Goal: Task Accomplishment & Management: Manage account settings

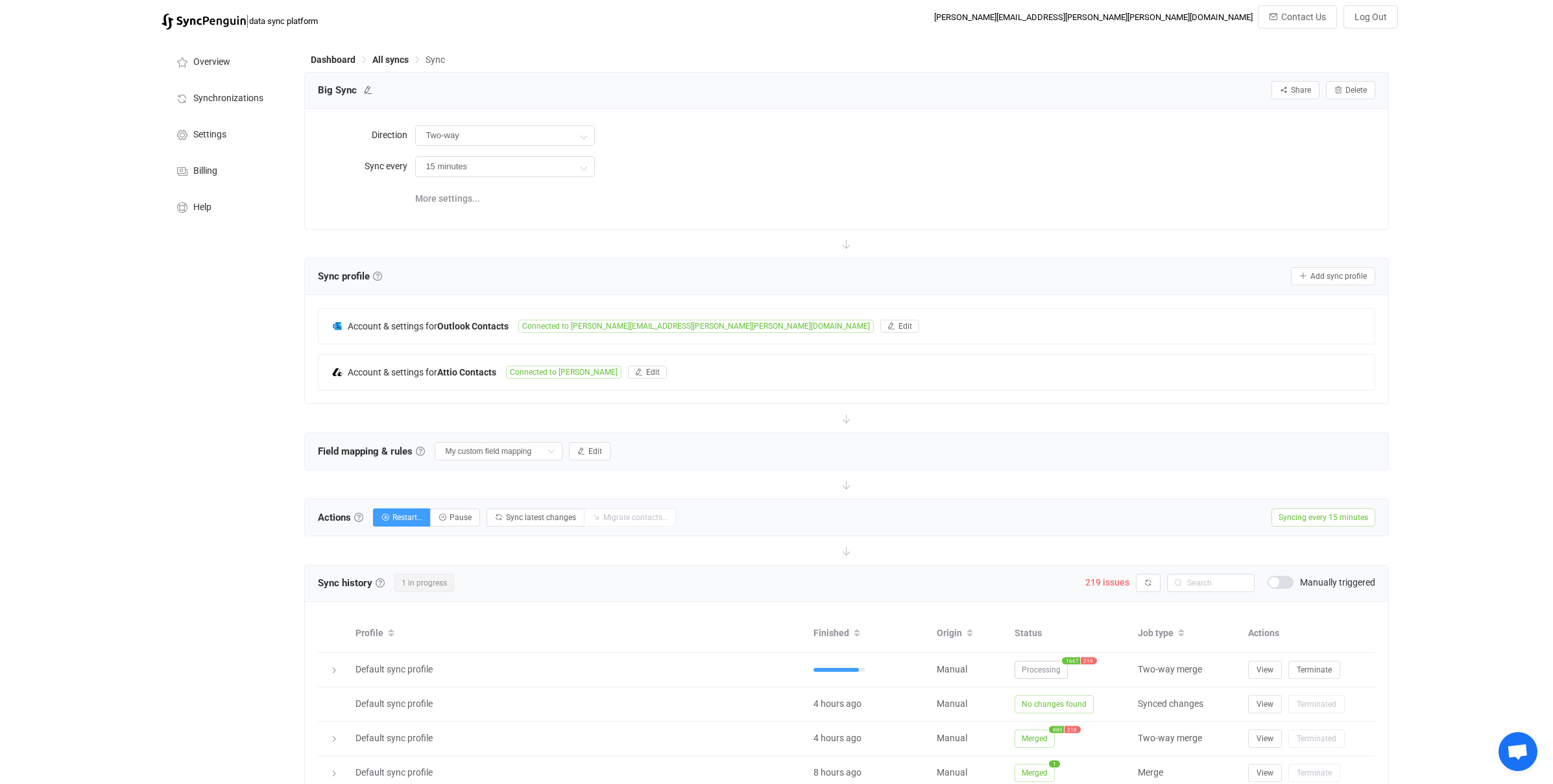
scroll to position [294, 0]
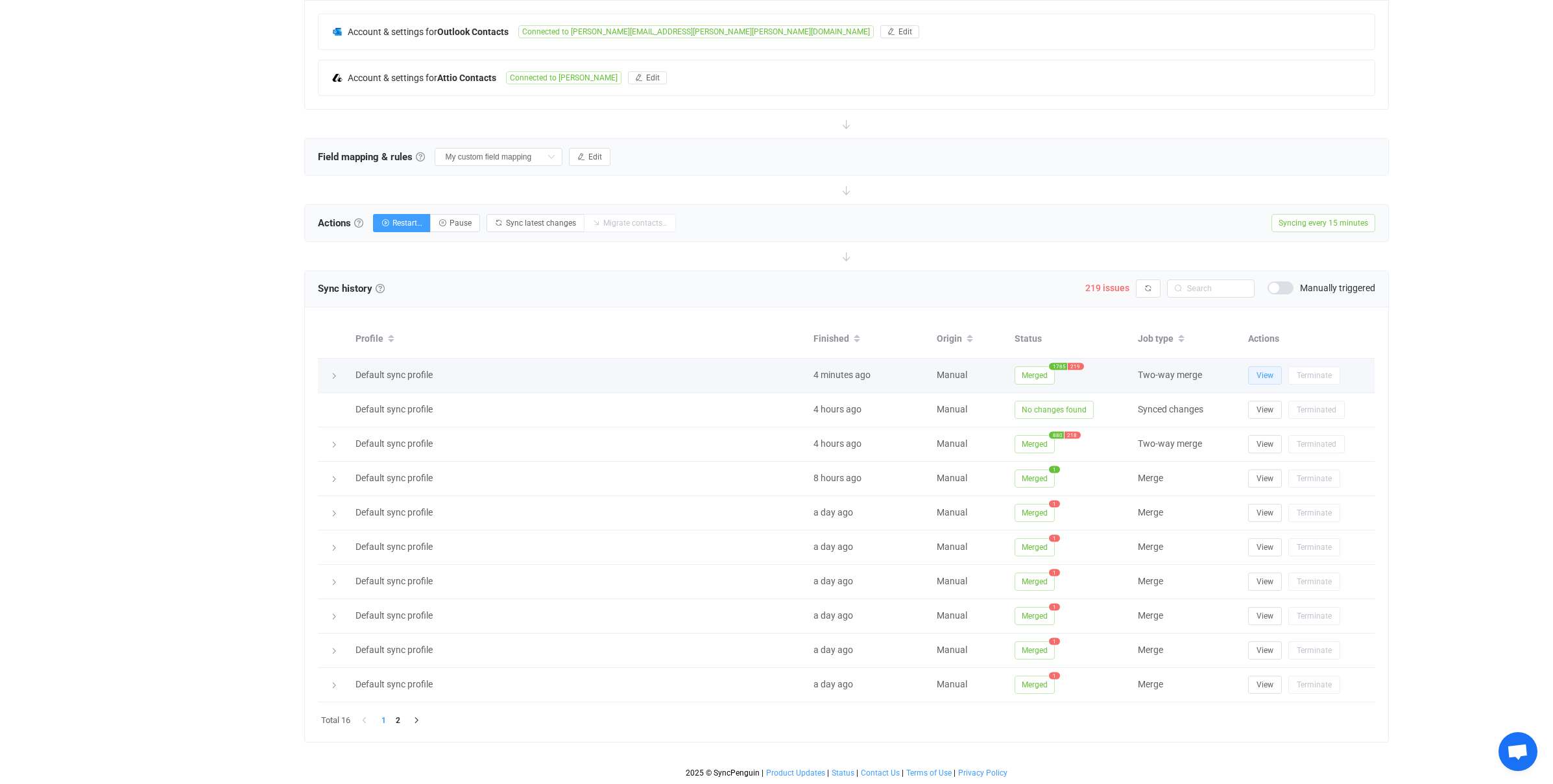
click at [1271, 373] on span "View" at bounding box center [1264, 375] width 17 height 9
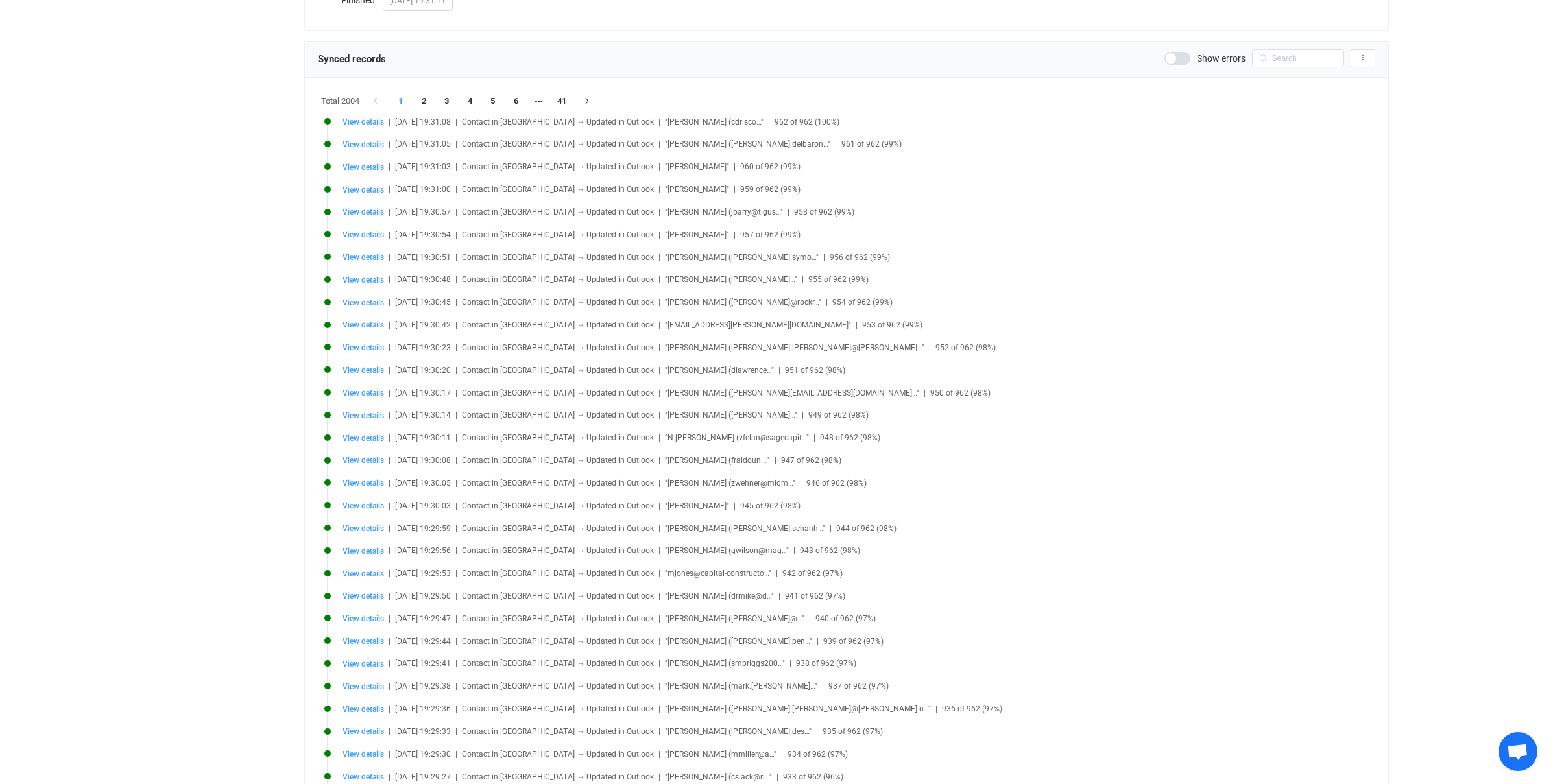
scroll to position [363, 0]
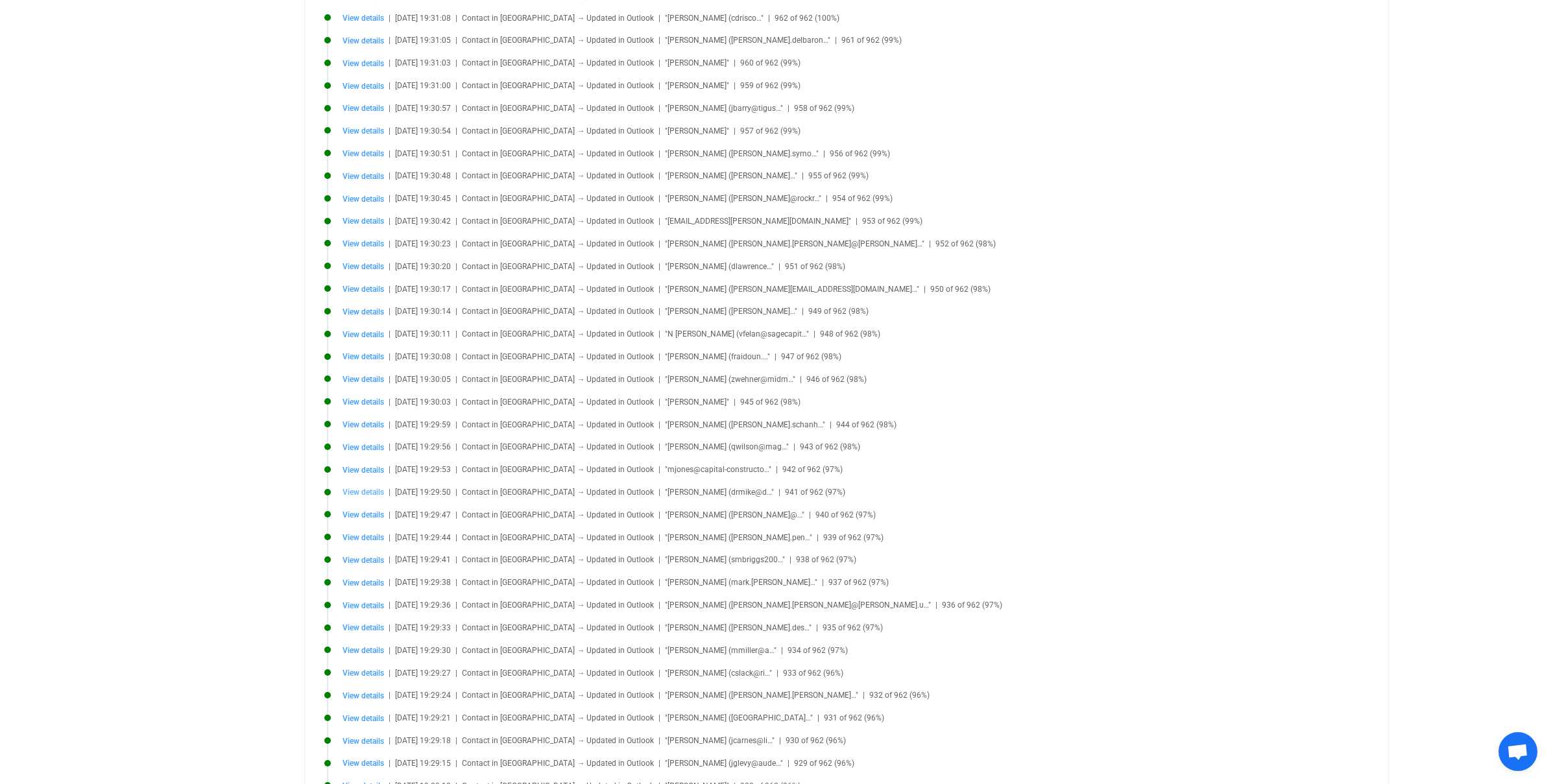
click at [371, 494] on span "View details" at bounding box center [364, 491] width 41 height 9
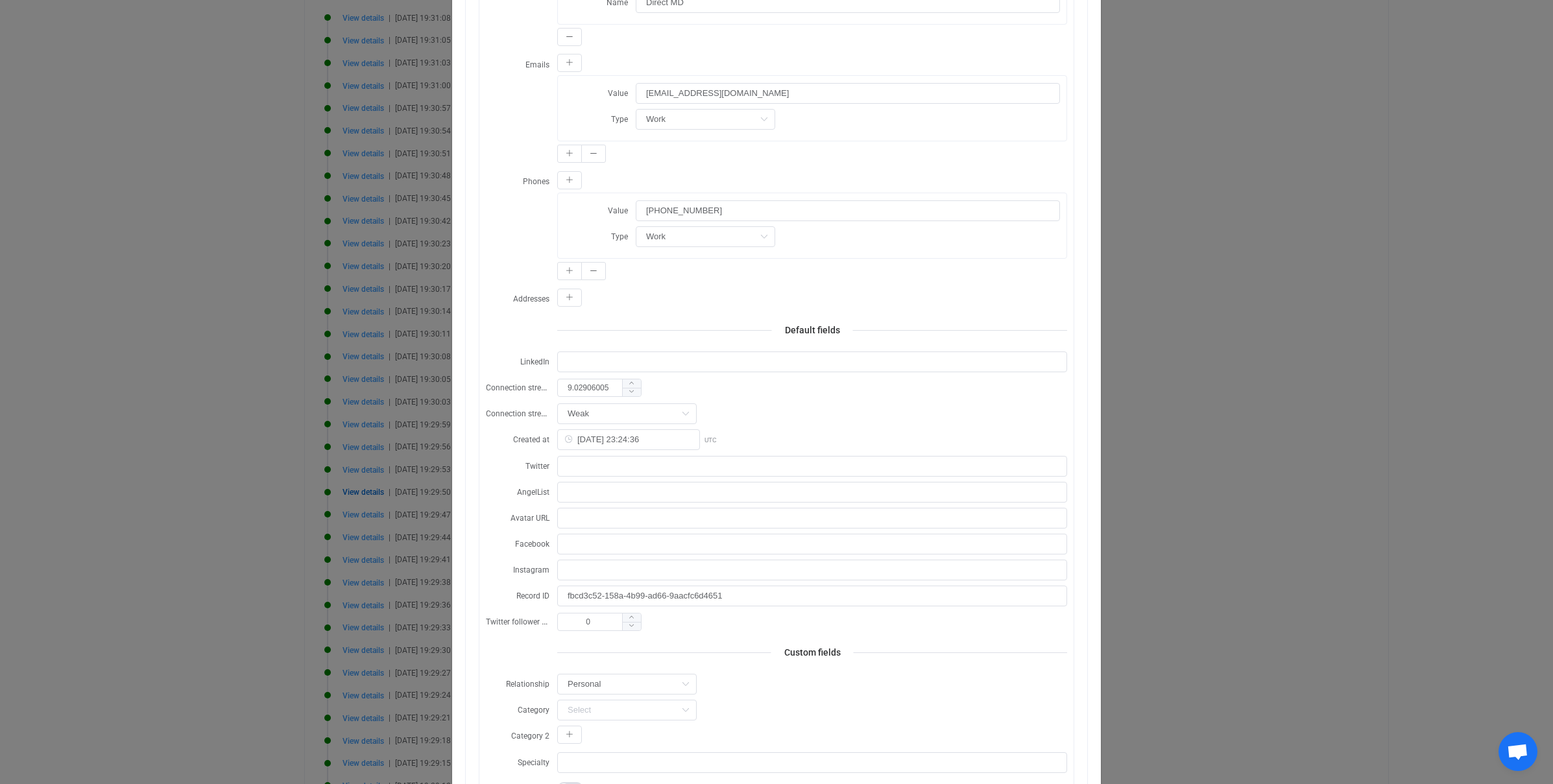
scroll to position [0, 0]
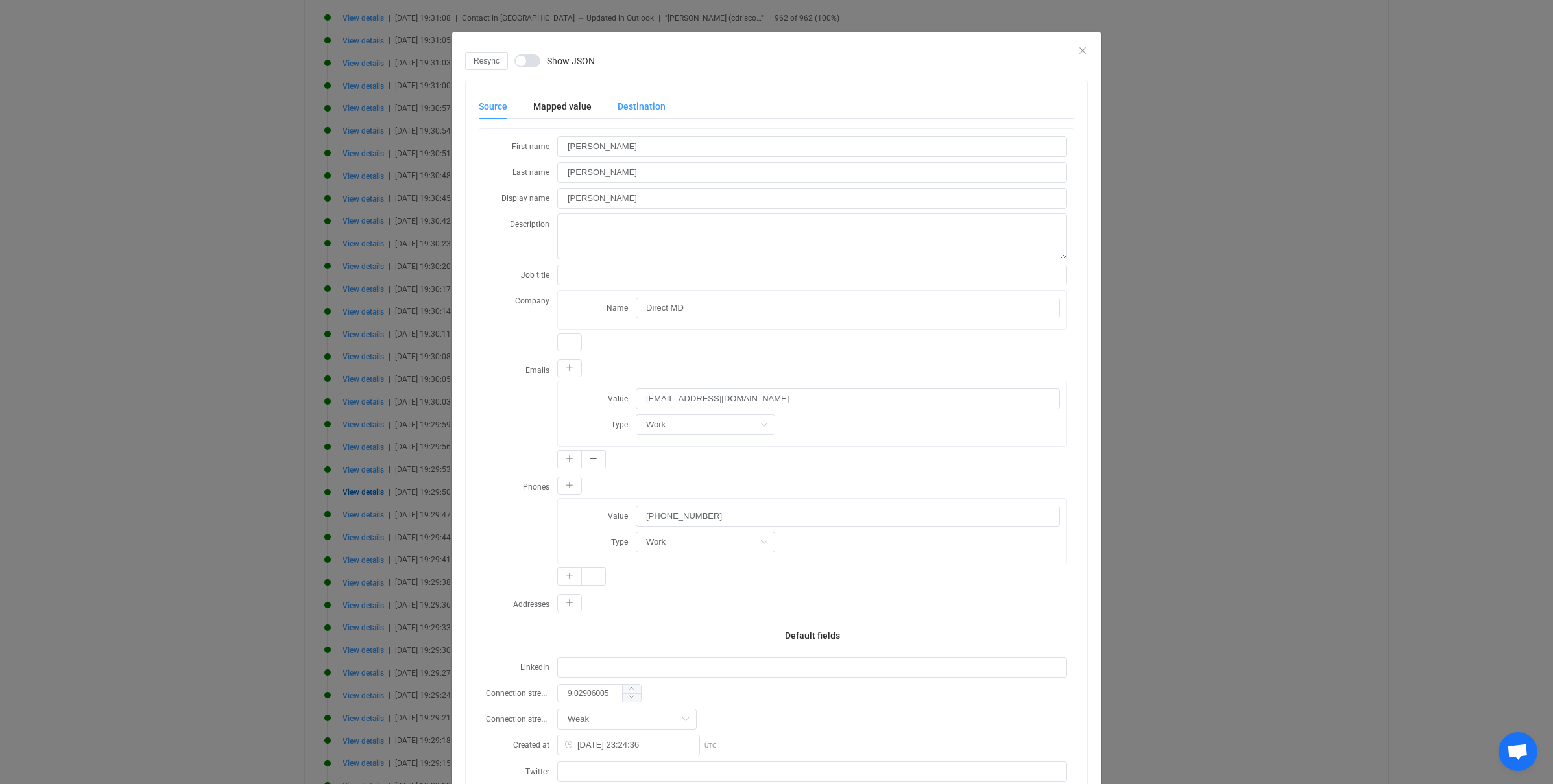
click at [631, 103] on div "Destination" at bounding box center [636, 106] width 61 height 26
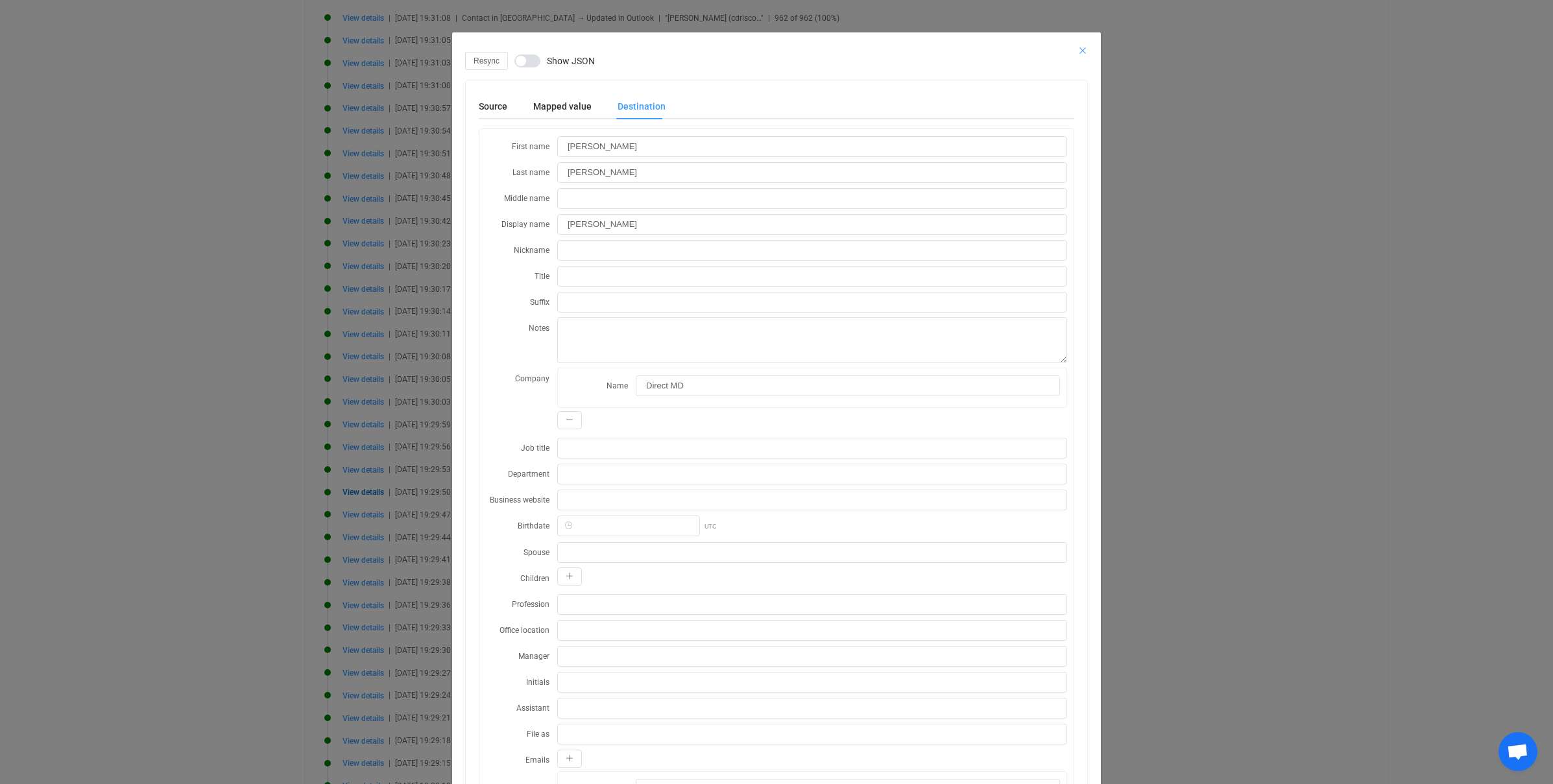
click at [1082, 50] on icon "Close" at bounding box center [1082, 50] width 11 height 11
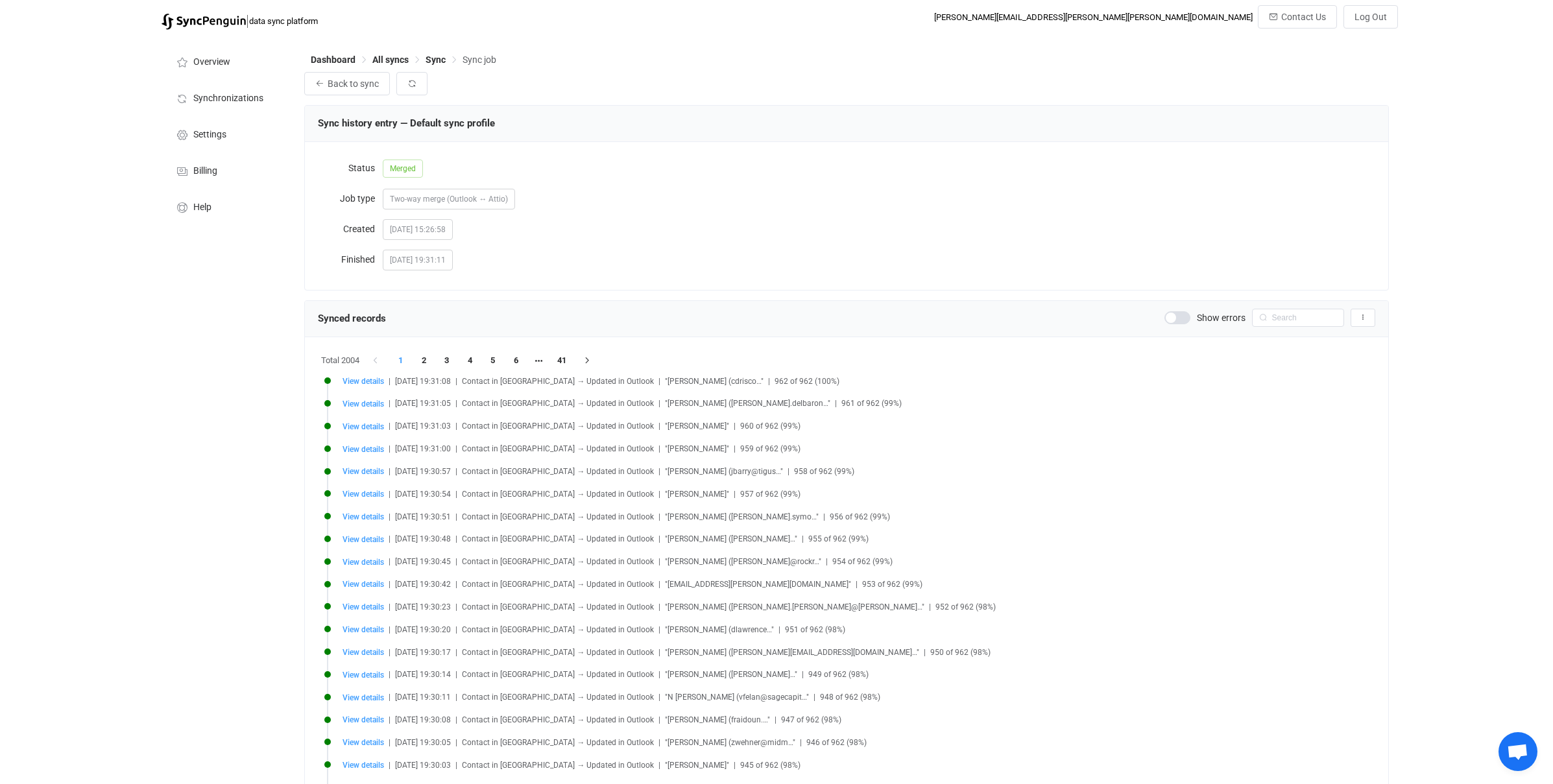
click at [1178, 318] on span at bounding box center [1178, 317] width 26 height 13
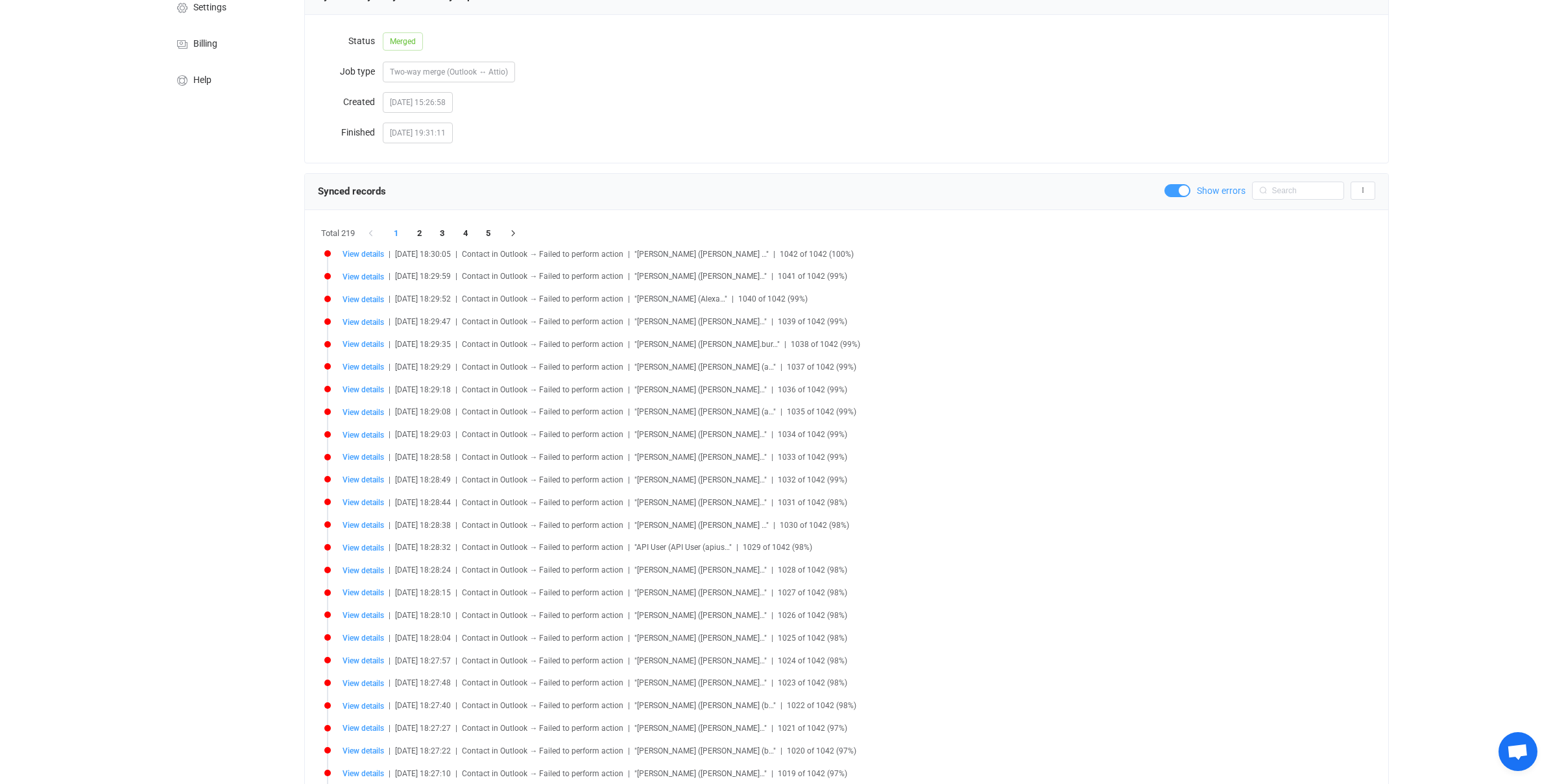
scroll to position [194, 0]
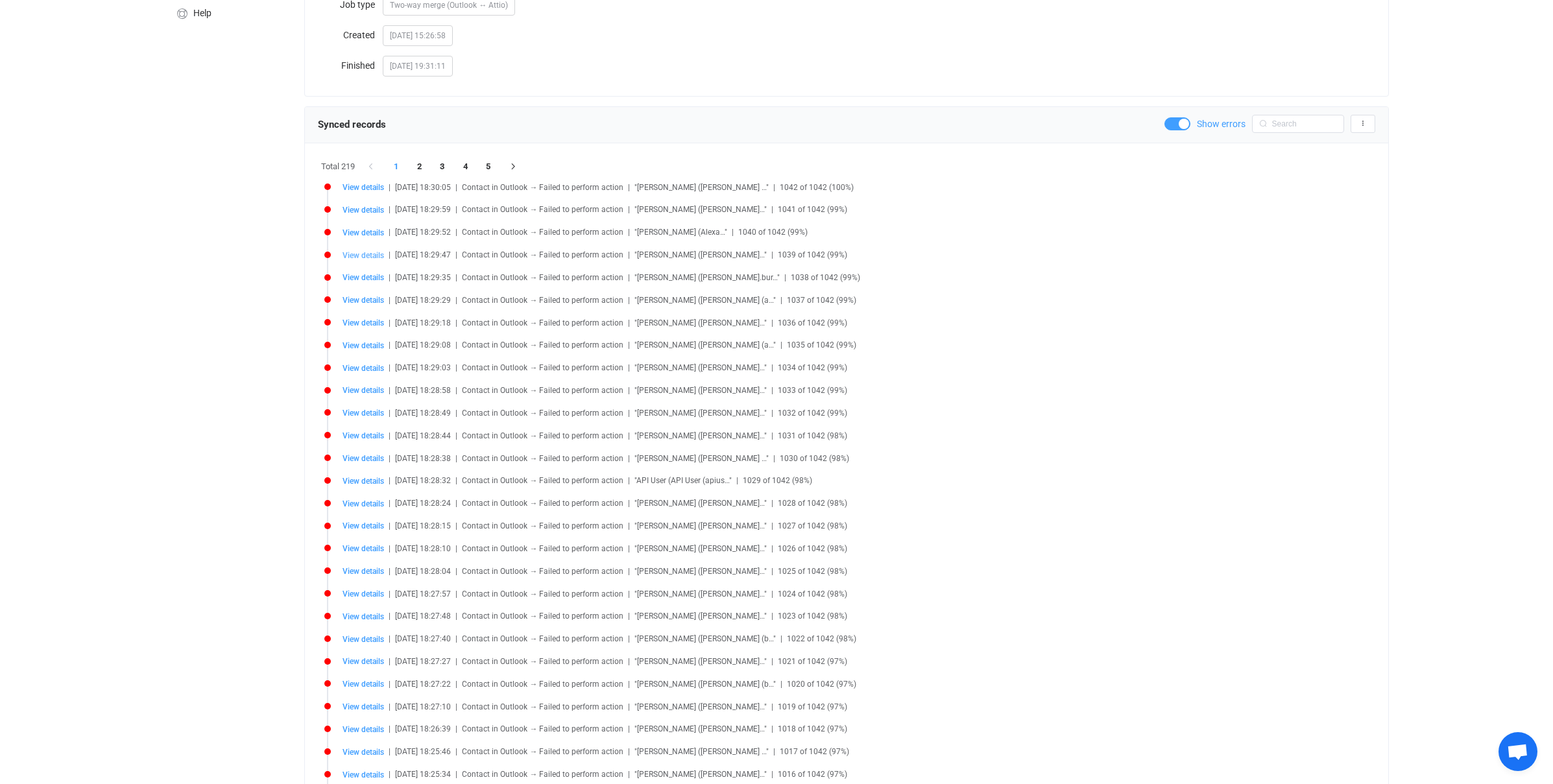
click at [350, 256] on span "View details" at bounding box center [364, 255] width 41 height 9
type input "[PERSON_NAME]"
type textarea "----------------------------- Contact Imported: E-mail Address : /o=ExchangeLab…"
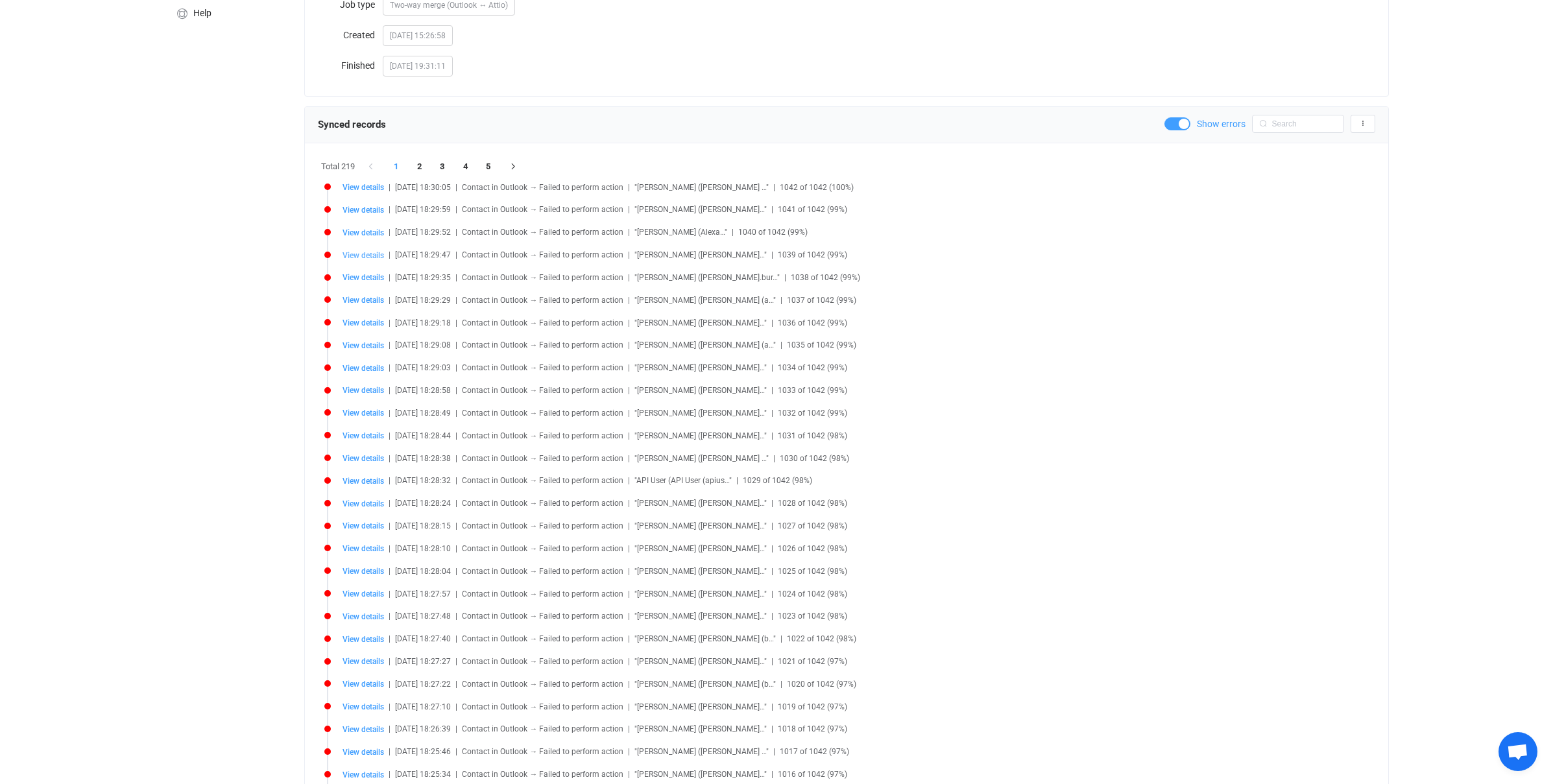
type input "Agent"
type input "[PERSON_NAME] ([PERSON_NAME][EMAIL_ADDRESS][PERSON_NAME][PERSON_NAME][DOMAIN_NA…"
type input "[PHONE_NUMBER]"
type input "Mobile"
type input "AAMkADg4ZWM1MmZkLTUzNjQtNGQ3My1iMzAxLTYyMGJlNjRlMmYwNQBGAAAAAABg2rg9qGlbTZA2D7P…"
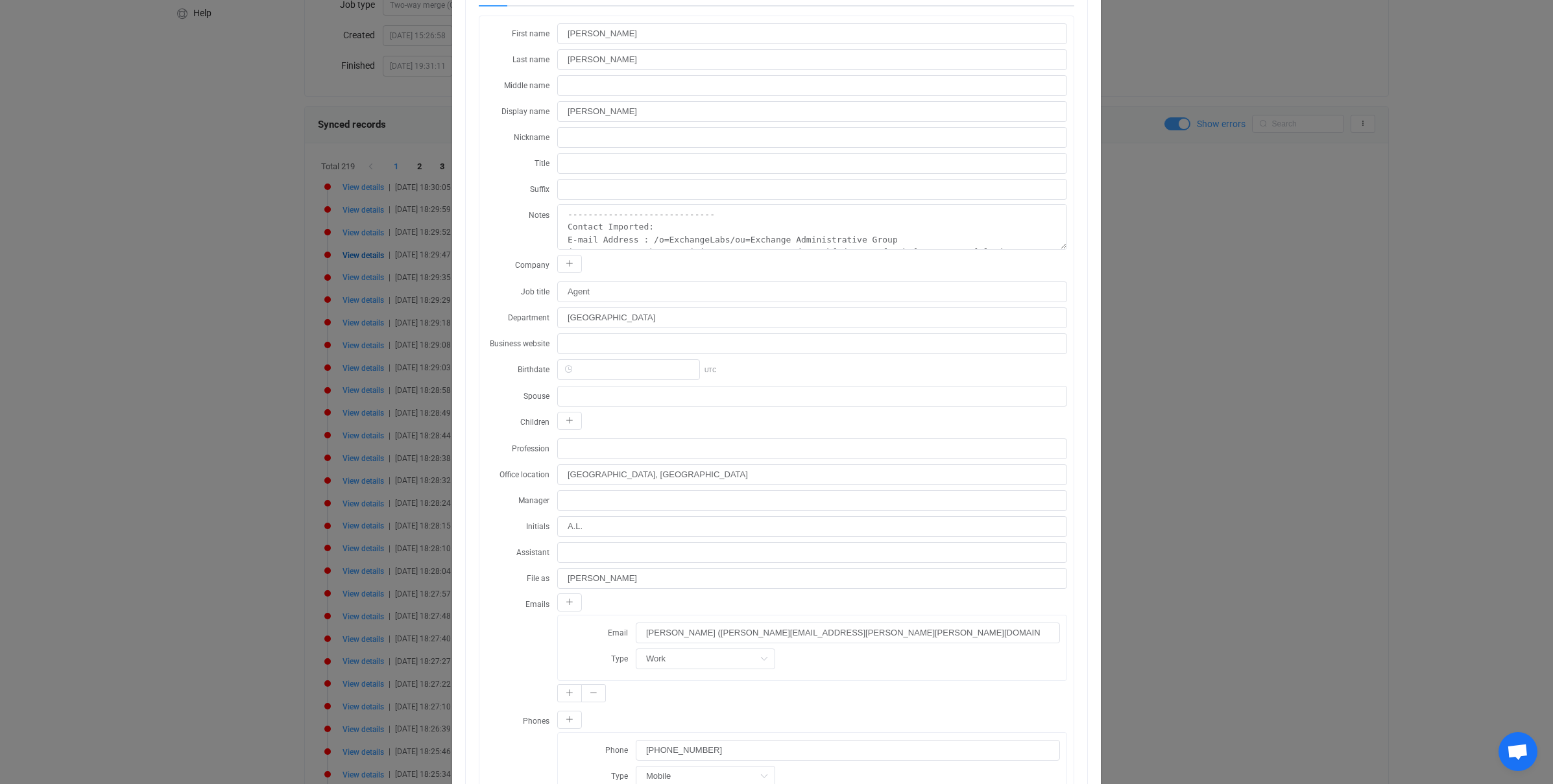
scroll to position [294, 0]
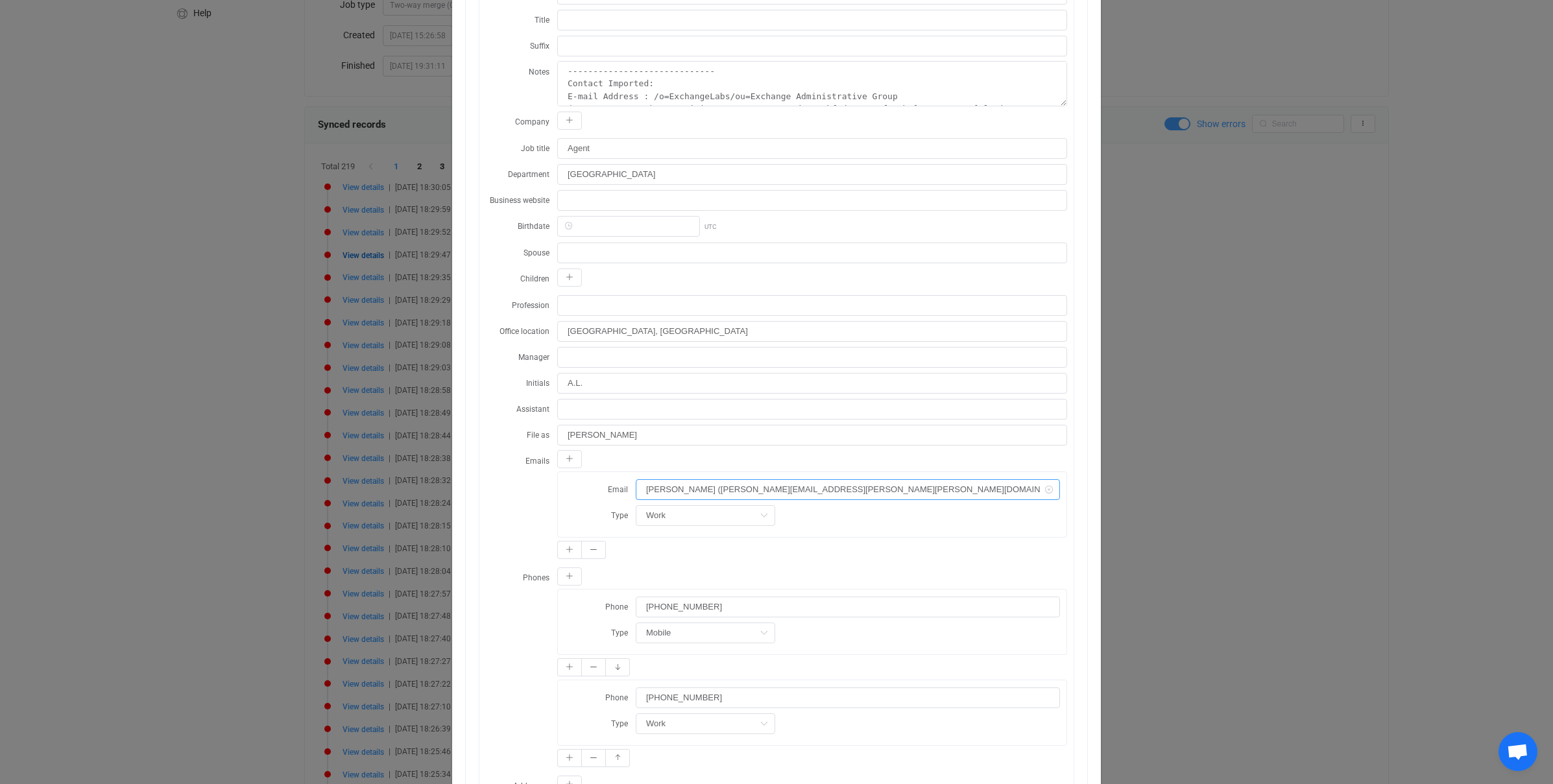
click at [725, 492] on input "[PERSON_NAME] ([PERSON_NAME][EMAIL_ADDRESS][PERSON_NAME][PERSON_NAME][DOMAIN_NA…" at bounding box center [847, 489] width 425 height 21
drag, startPoint x: 696, startPoint y: 490, endPoint x: 626, endPoint y: 491, distance: 70.0
click at [626, 491] on div "Email [PERSON_NAME] ([PERSON_NAME][EMAIL_ADDRESS][PERSON_NAME][PERSON_NAME][DOM…" at bounding box center [812, 490] width 496 height 22
click at [763, 492] on input "[PERSON_NAME][EMAIL_ADDRESS][PERSON_NAME][PERSON_NAME][DOMAIN_NAME])" at bounding box center [847, 489] width 425 height 21
type input "[PERSON_NAME][EMAIL_ADDRESS][PERSON_NAME][PERSON_NAME][DOMAIN_NAME]"
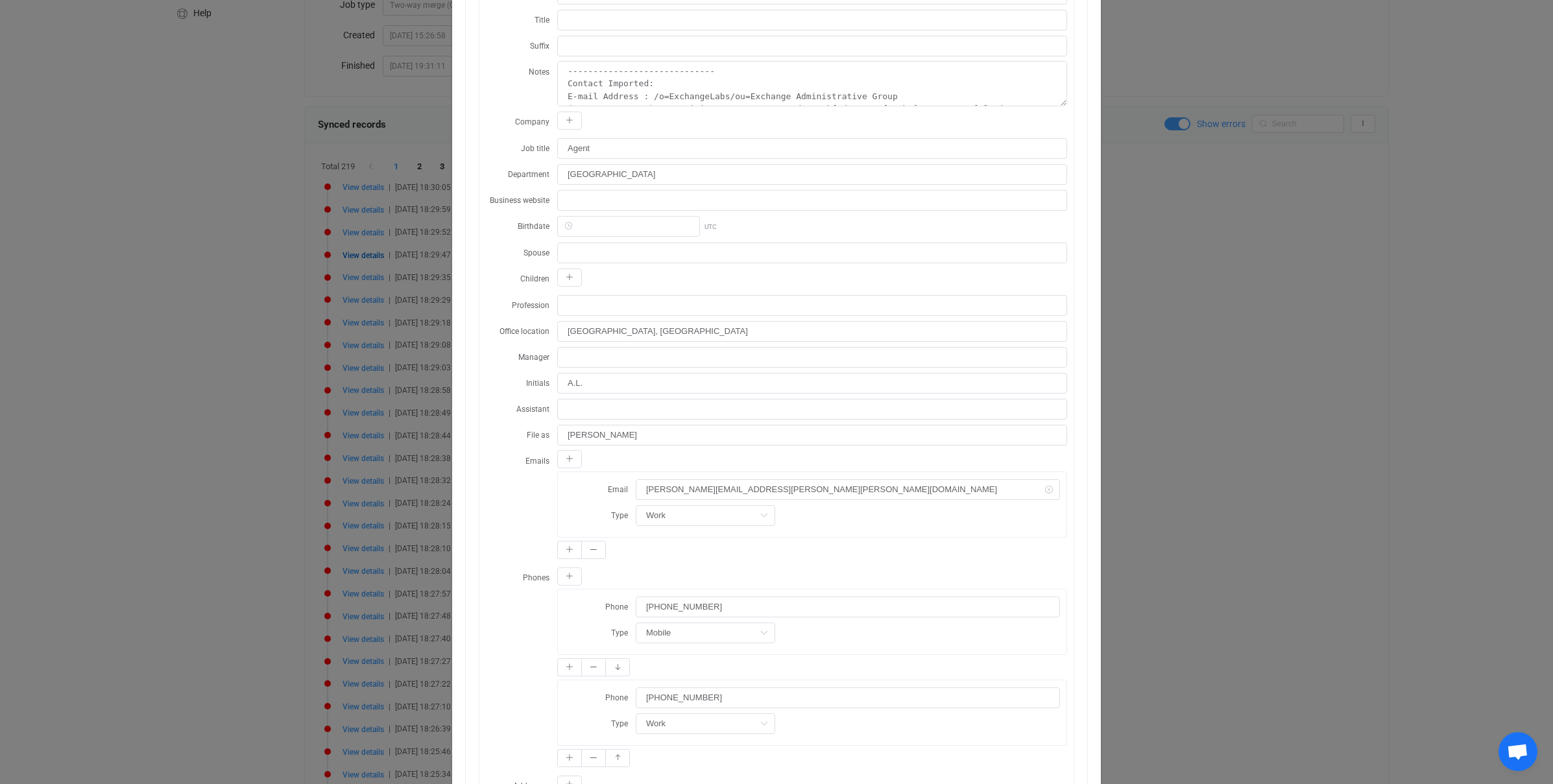
click at [481, 498] on div "First name [PERSON_NAME] Last name [PERSON_NAME] Middle name Display name [PERS…" at bounding box center [776, 366] width 594 height 988
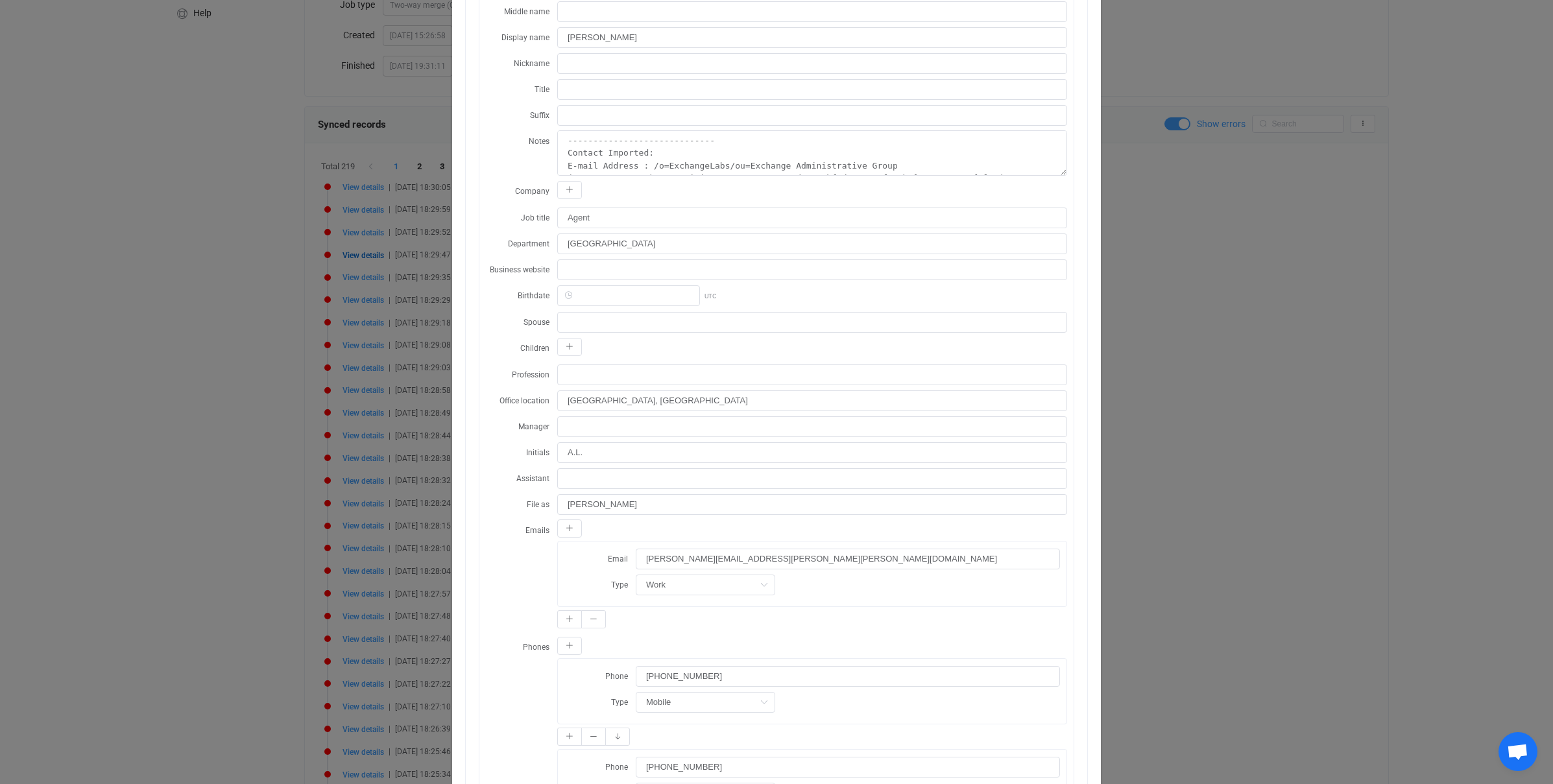
scroll to position [0, 0]
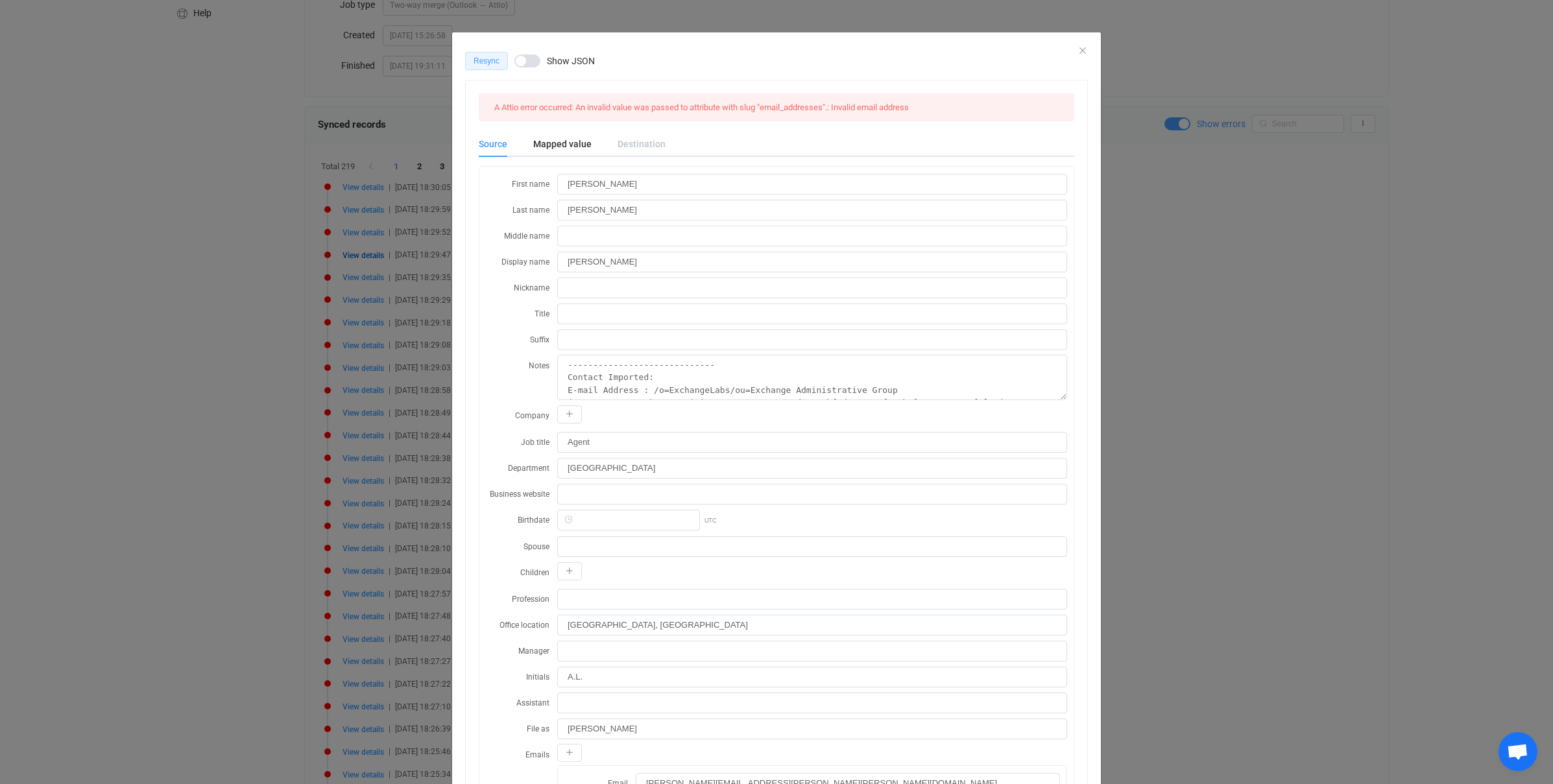
click at [485, 56] on span "Resync" at bounding box center [487, 60] width 26 height 9
click at [1085, 48] on icon "Close" at bounding box center [1082, 50] width 11 height 11
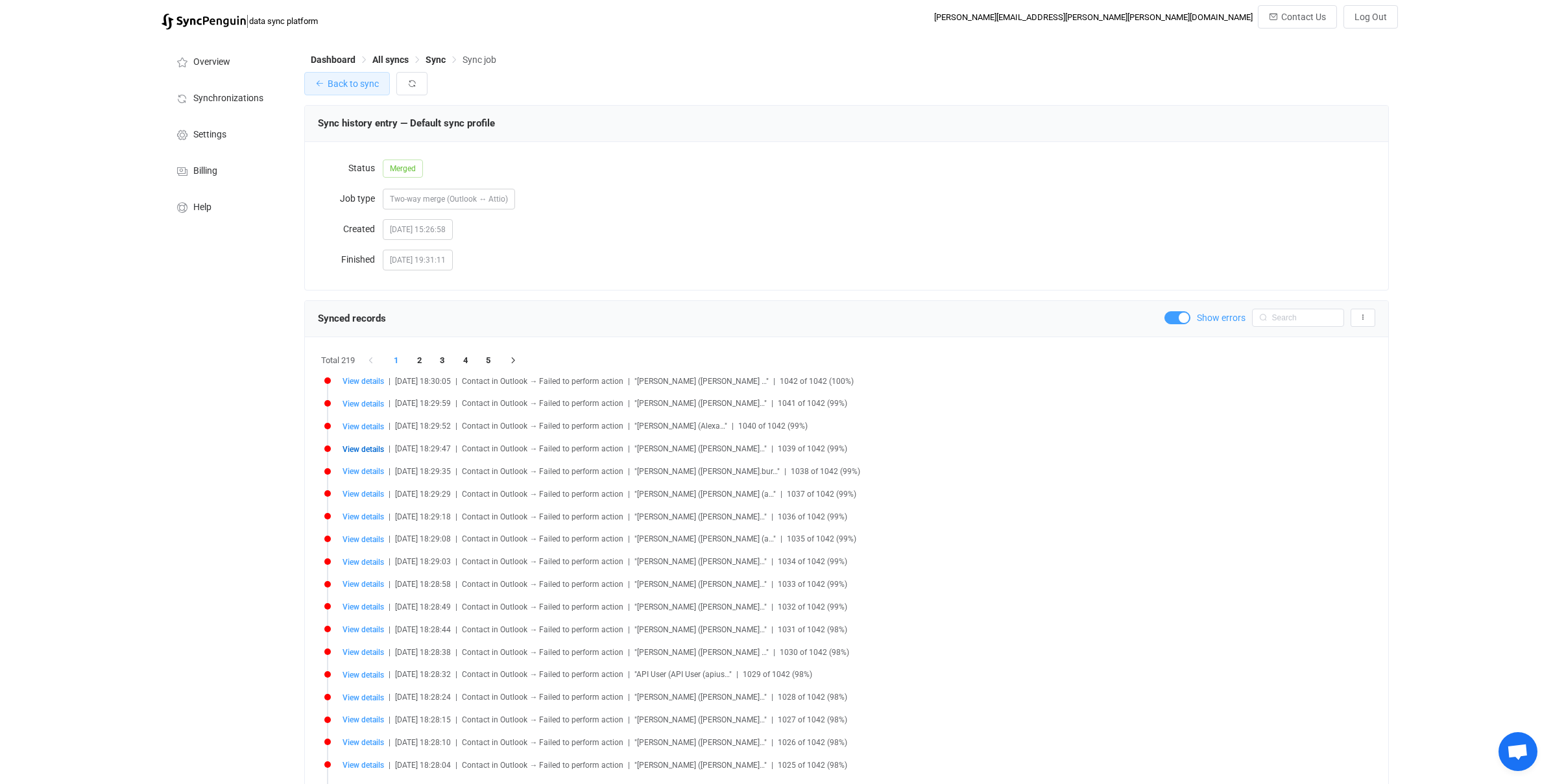
click at [318, 82] on icon "button" at bounding box center [319, 83] width 9 height 9
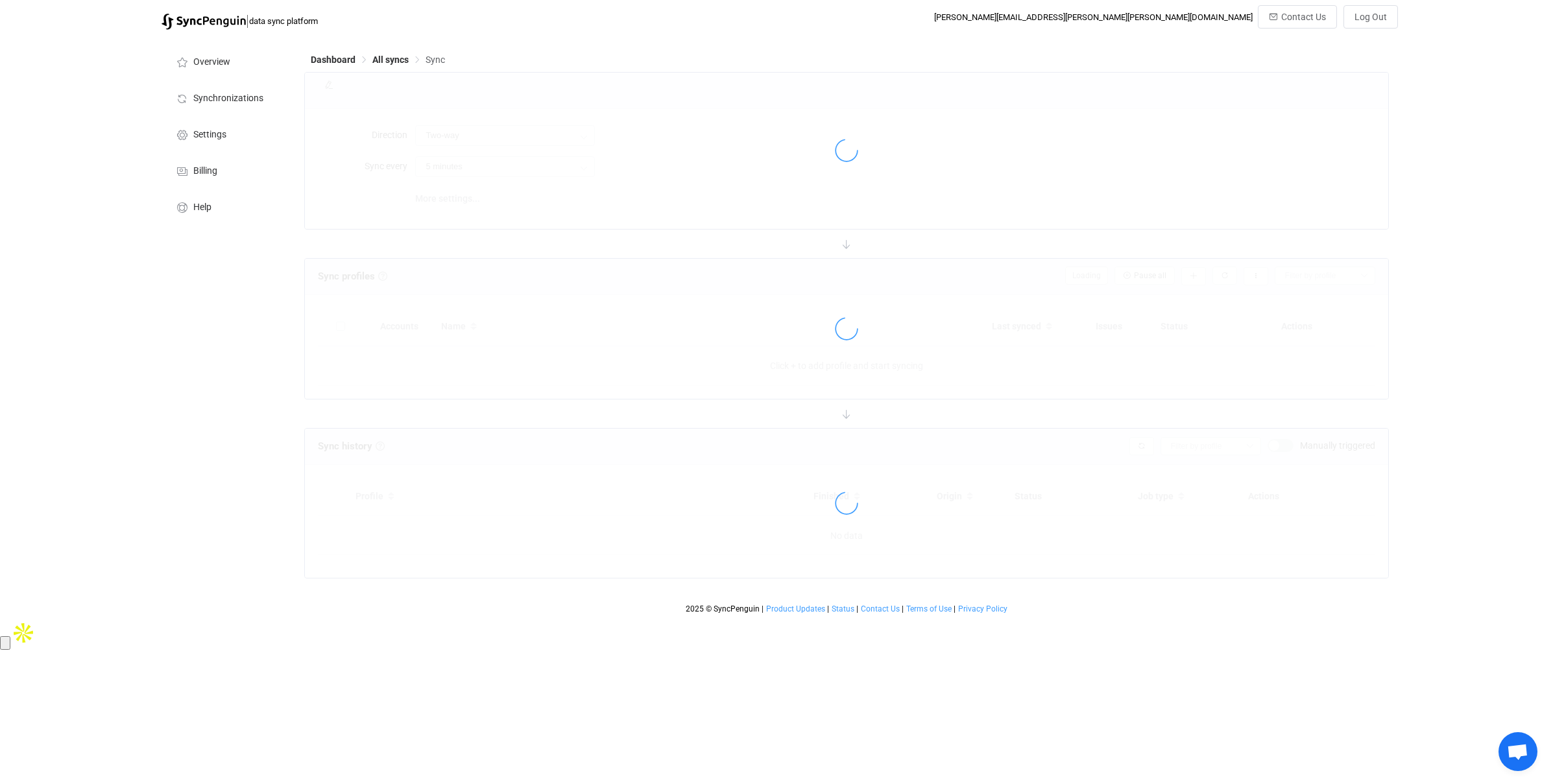
type input "15 minutes"
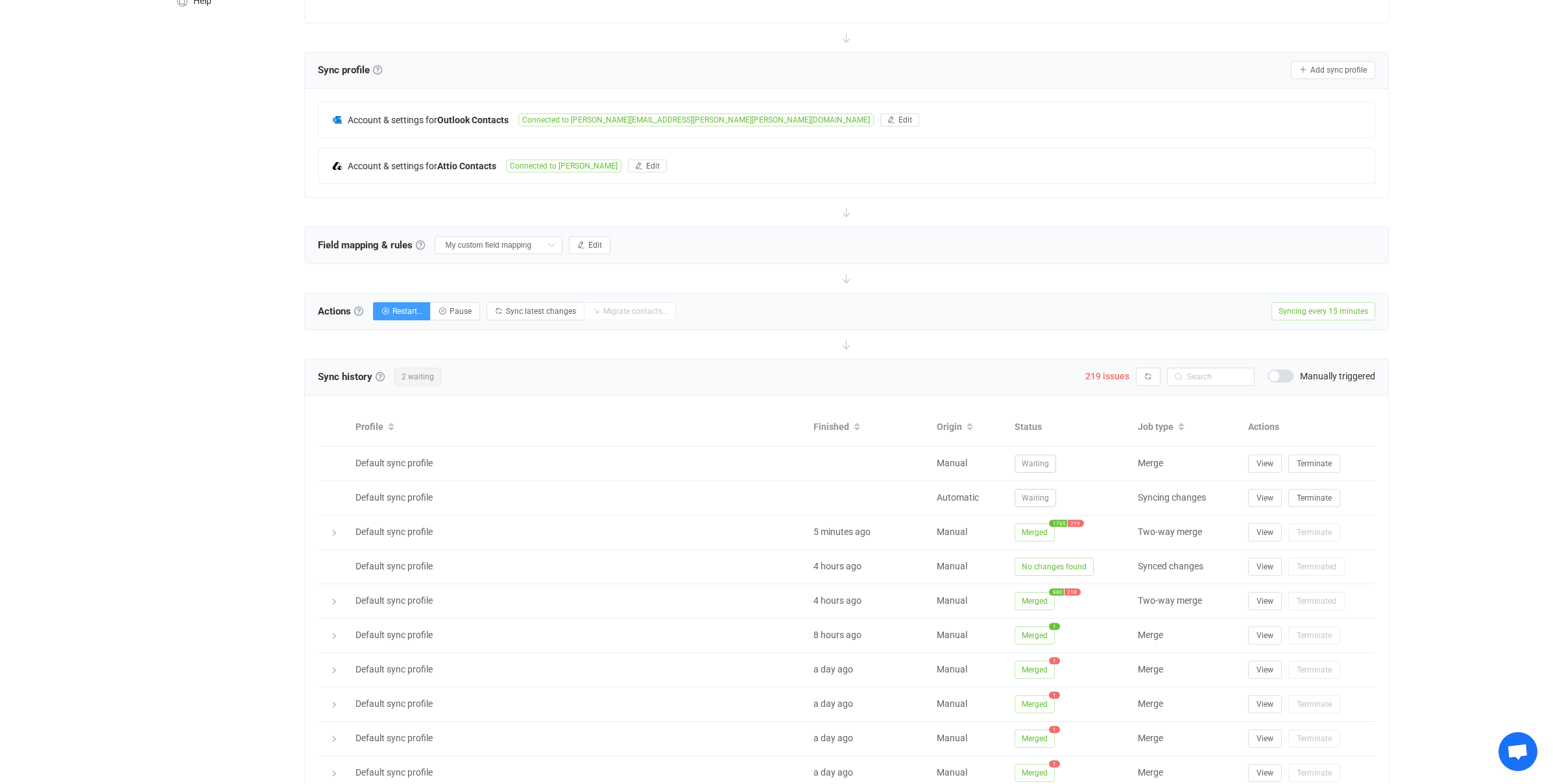
scroll to position [294, 0]
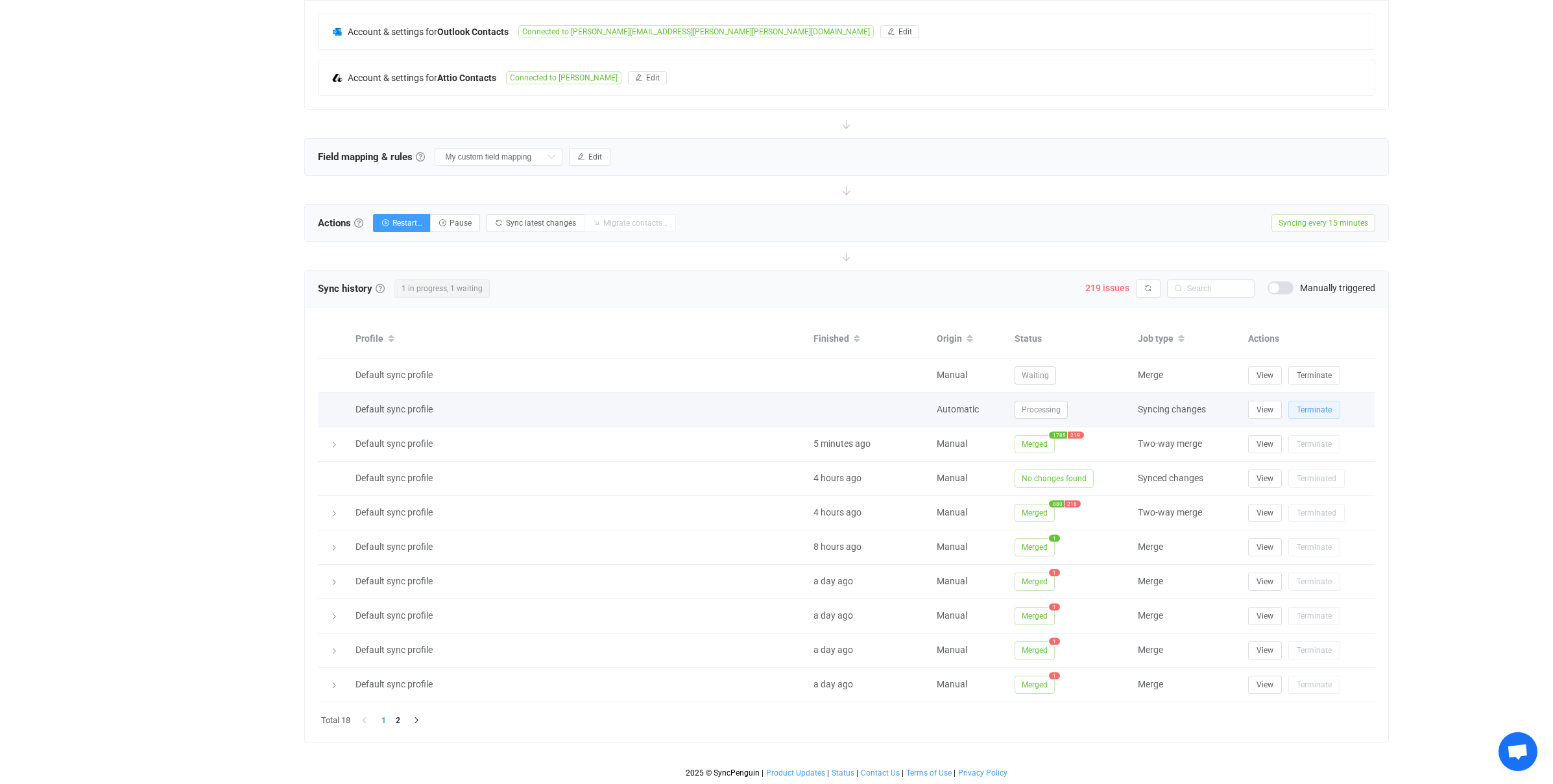
click at [1318, 409] on span "Terminate" at bounding box center [1315, 409] width 35 height 9
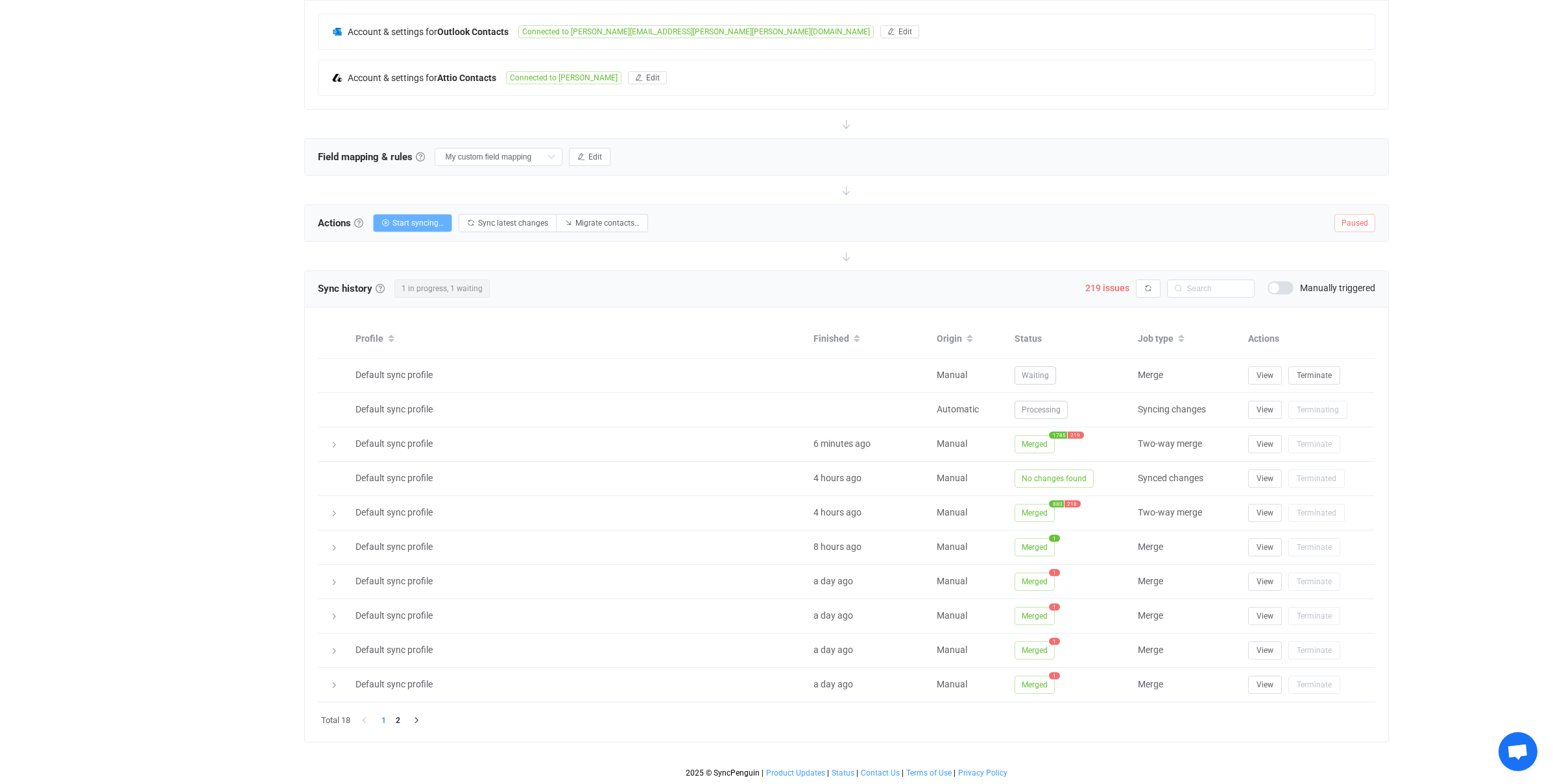
click at [417, 225] on span "Start syncing…" at bounding box center [418, 223] width 51 height 9
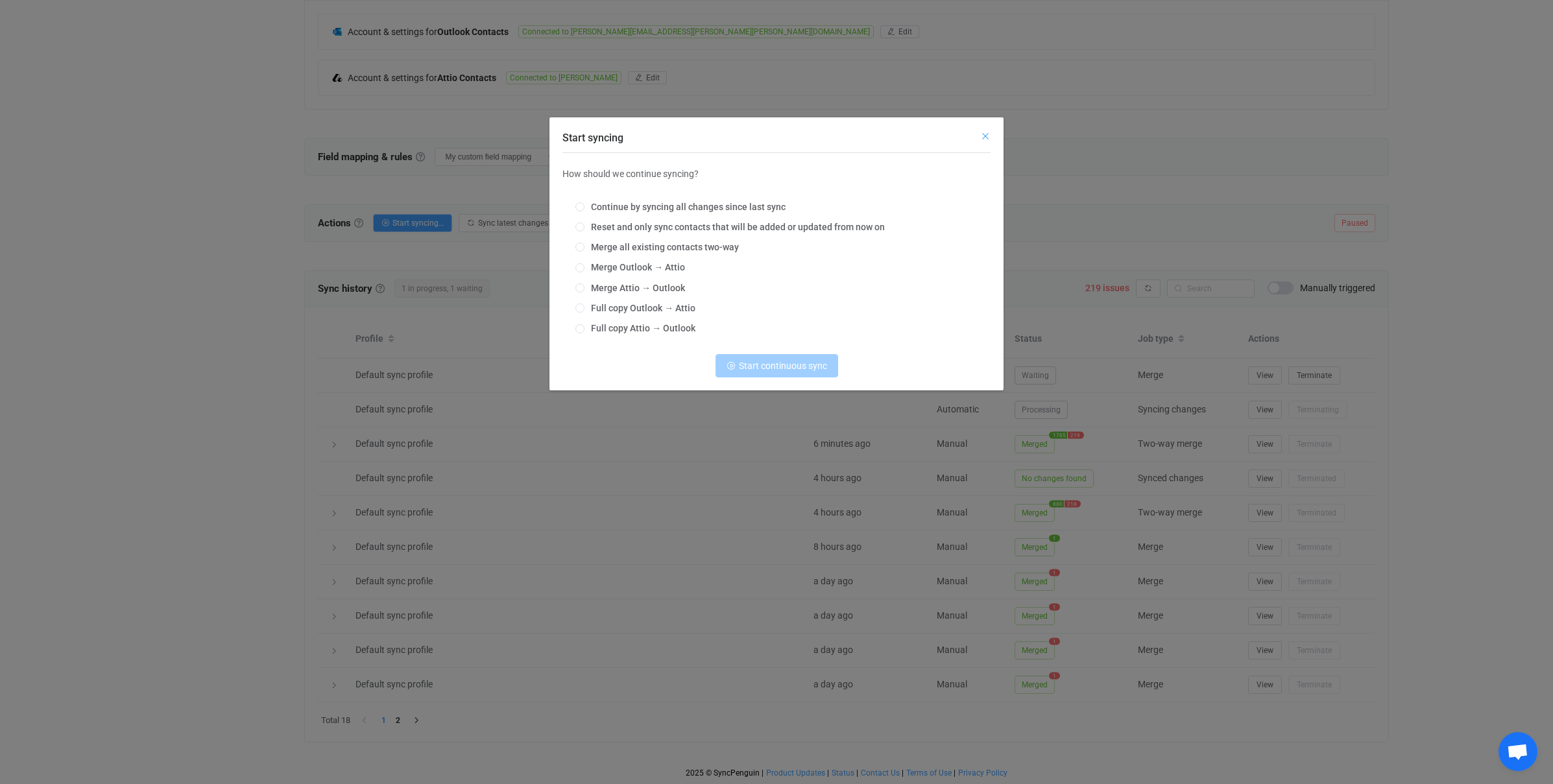
click at [980, 136] on icon "Close" at bounding box center [985, 136] width 11 height 11
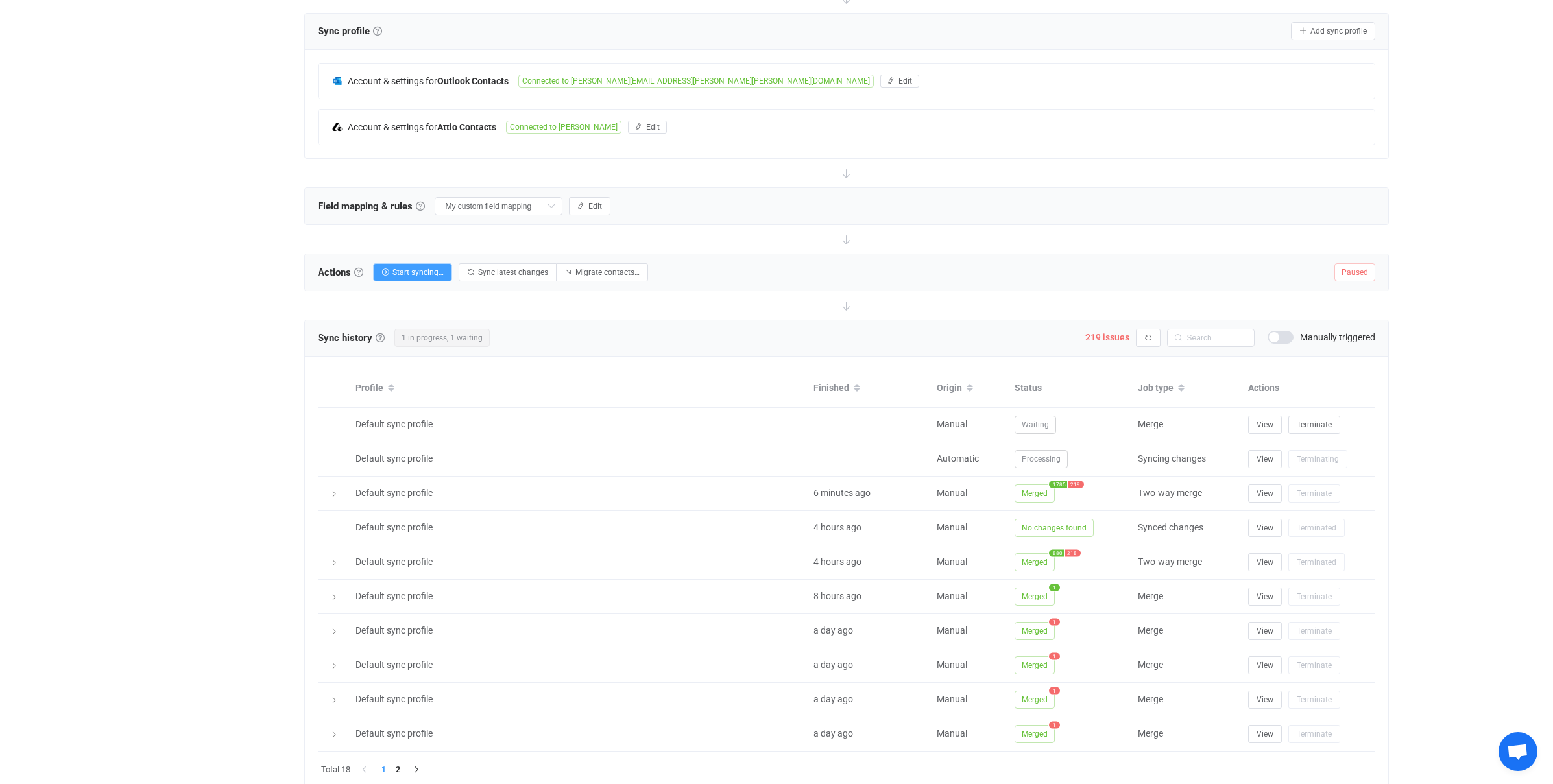
scroll to position [0, 0]
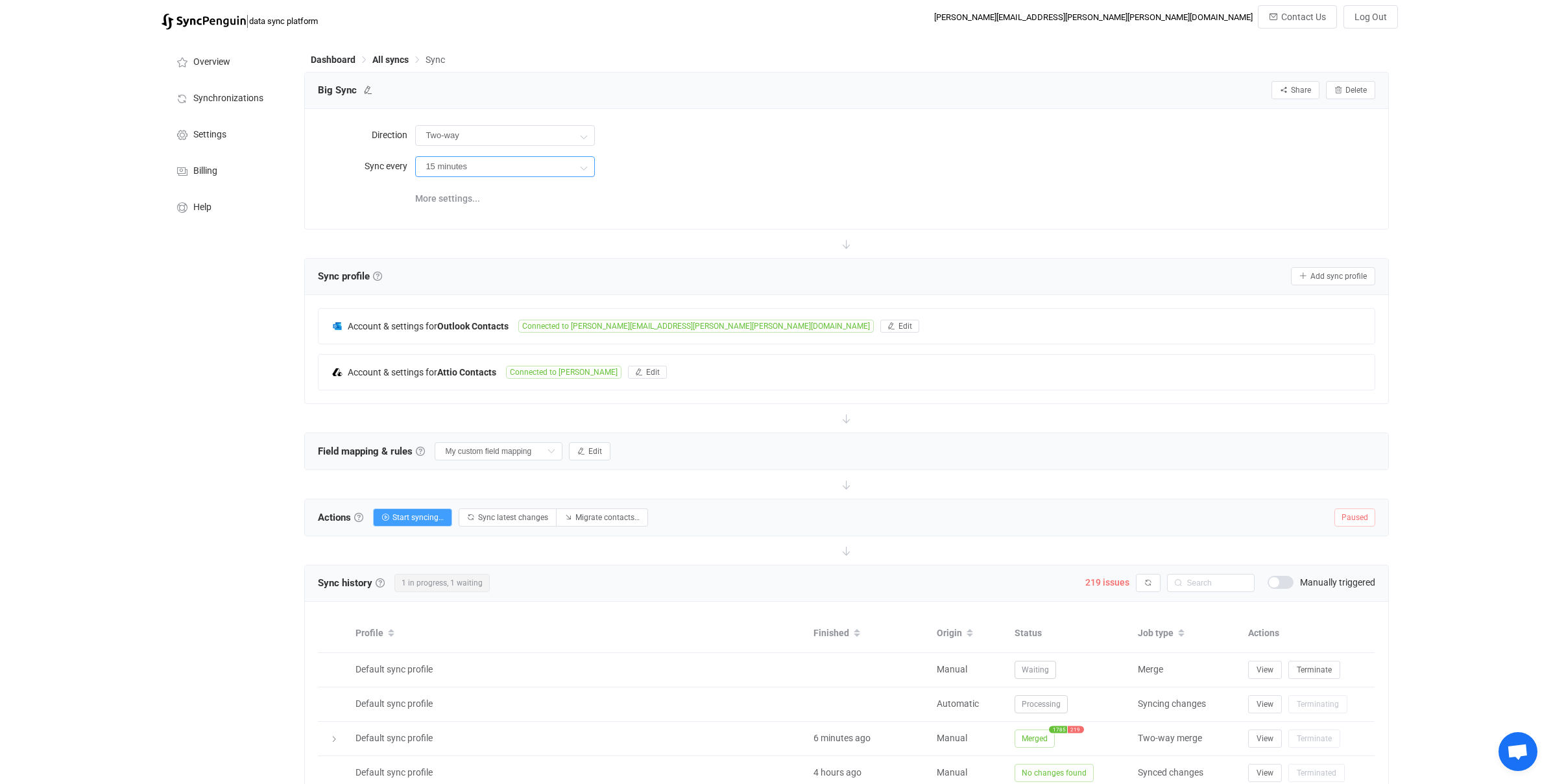
click at [503, 171] on input "15 minutes" at bounding box center [505, 166] width 179 height 21
click at [488, 133] on input "Two-way" at bounding box center [505, 135] width 179 height 21
click at [392, 57] on span "All syncs" at bounding box center [390, 59] width 36 height 11
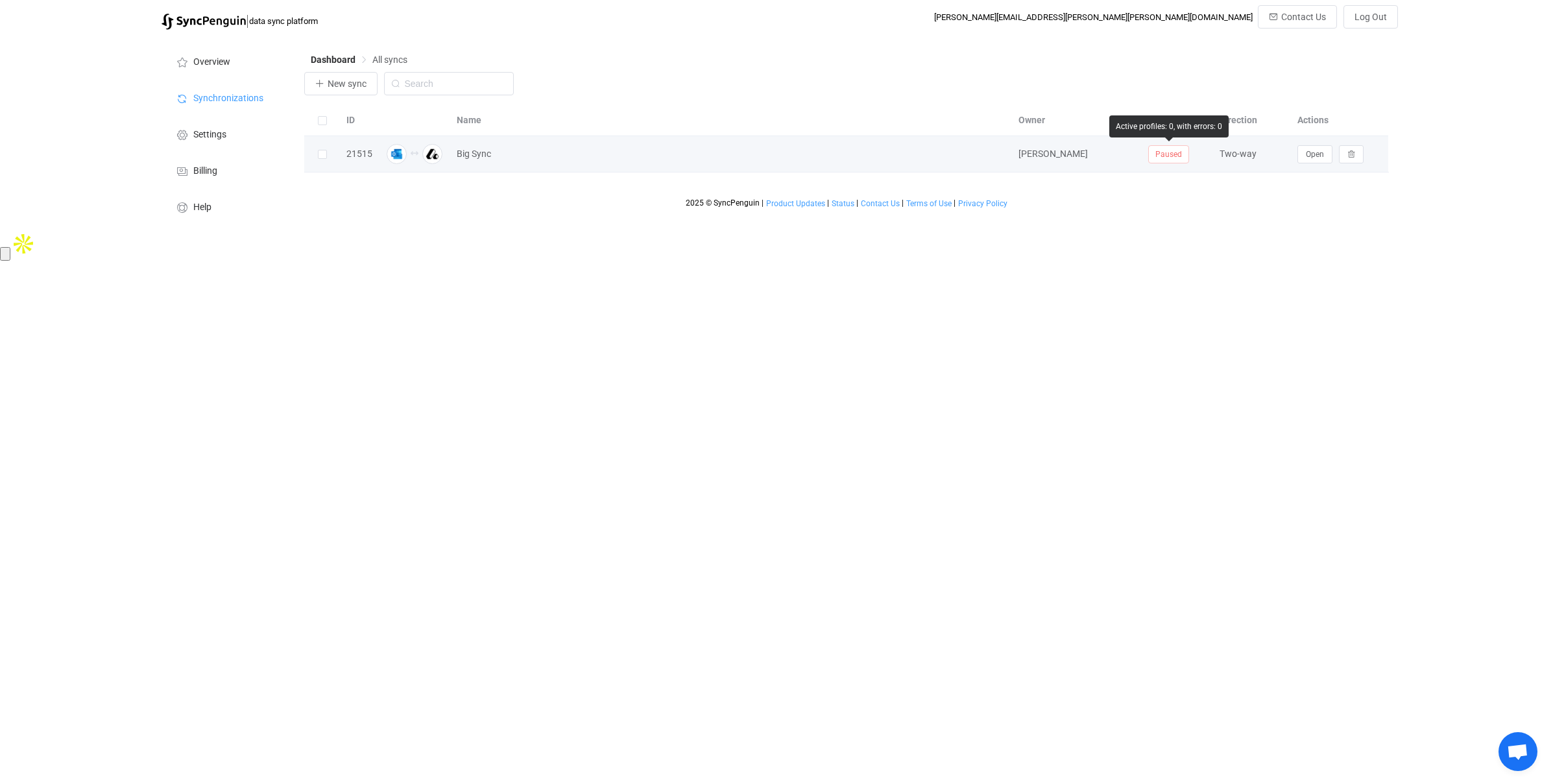
click at [1166, 153] on span "Paused" at bounding box center [1168, 154] width 40 height 18
click at [485, 153] on span "Big Sync" at bounding box center [473, 154] width 34 height 15
click at [360, 152] on div "21515" at bounding box center [359, 154] width 38 height 15
click at [1319, 153] on span "Open" at bounding box center [1315, 154] width 18 height 9
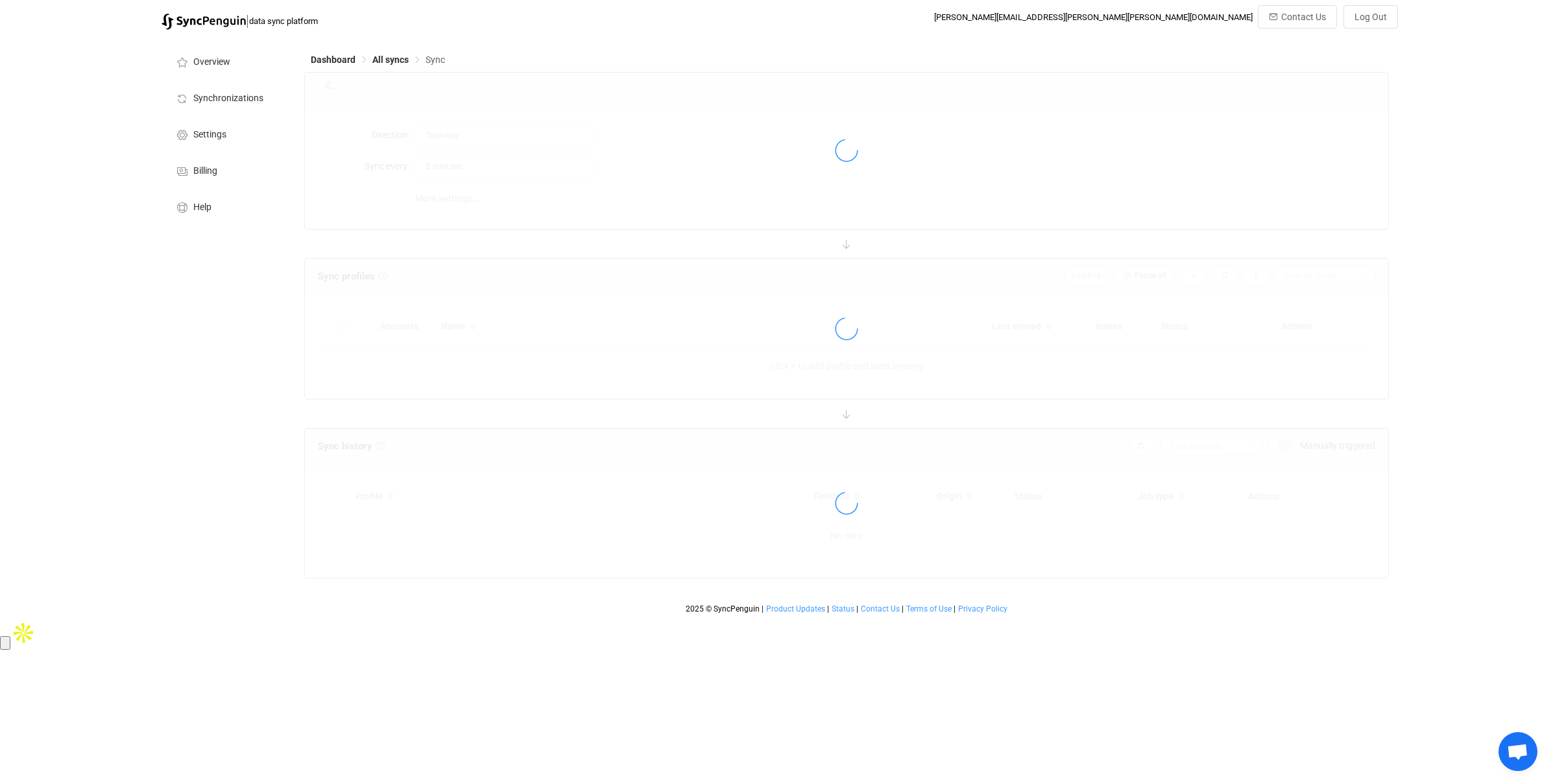
type input "15 minutes"
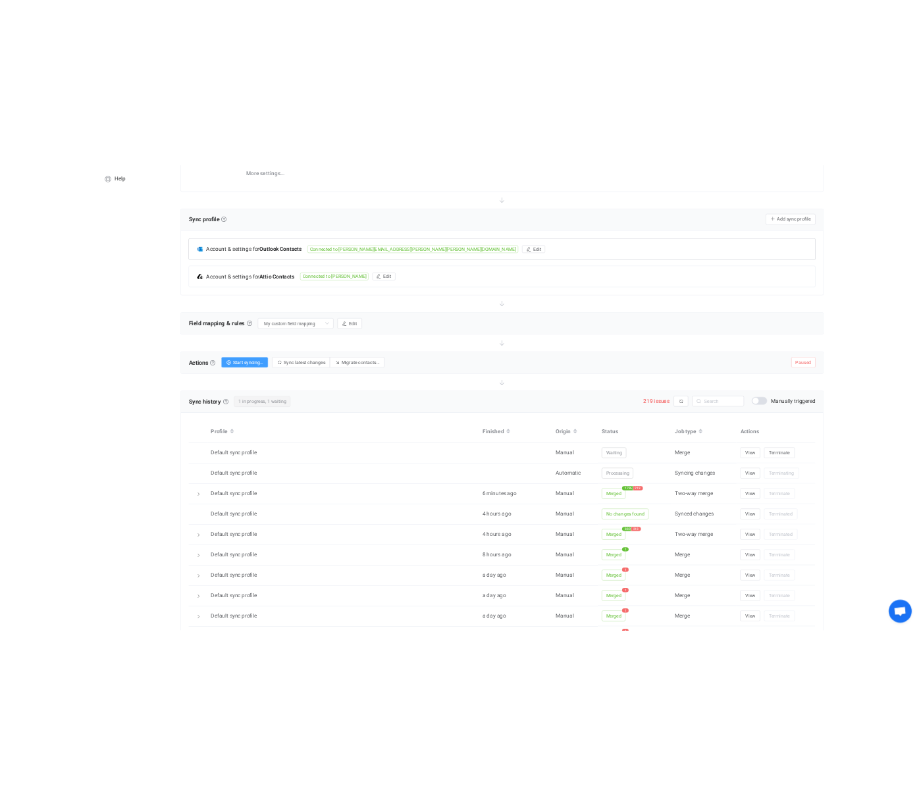
scroll to position [261, 0]
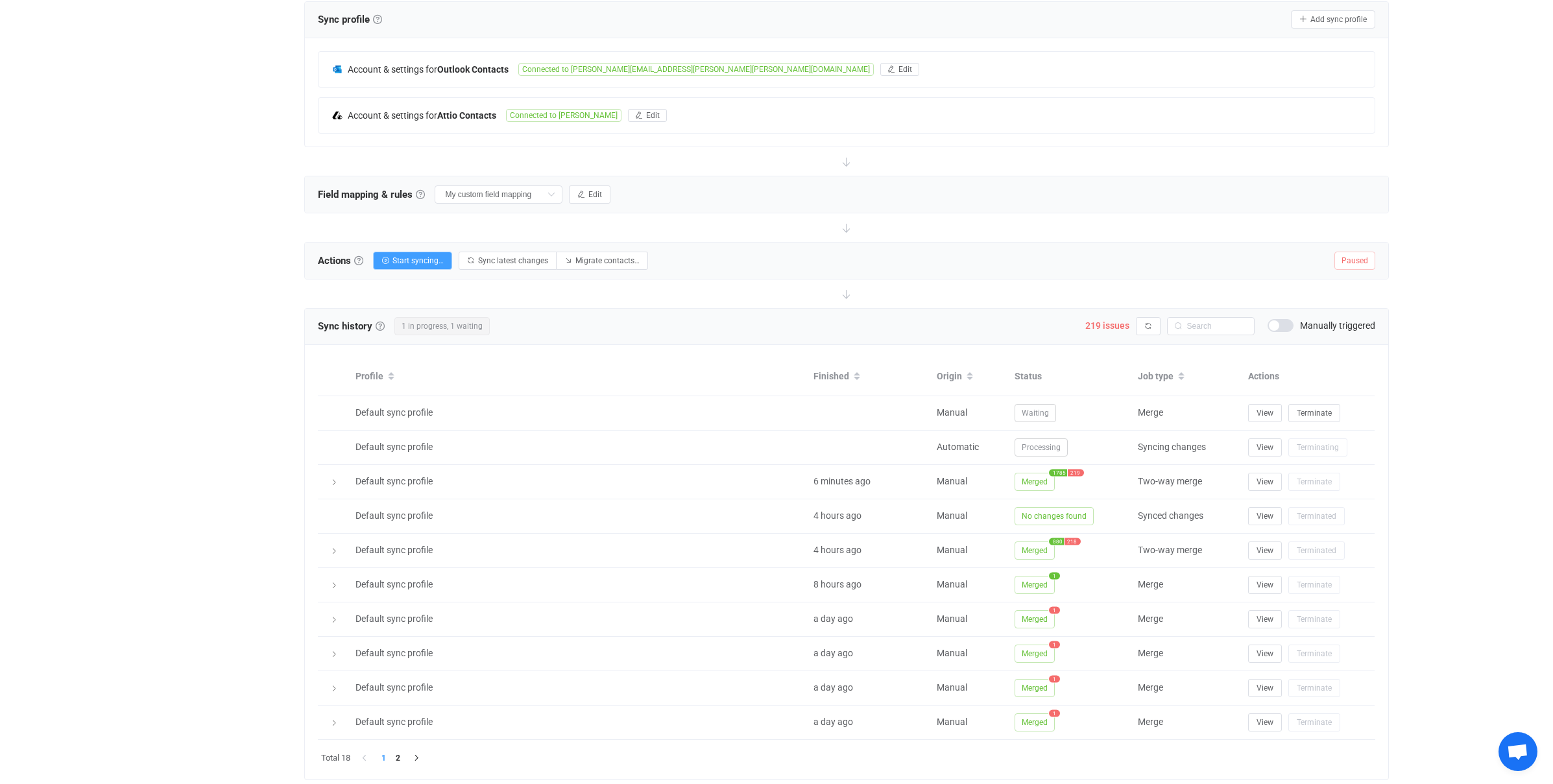
click at [1286, 323] on span at bounding box center [1280, 325] width 26 height 13
